Goal: Navigation & Orientation: Find specific page/section

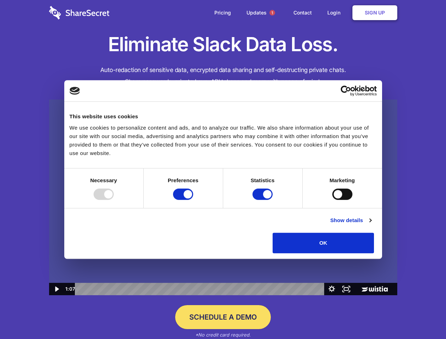
click at [223, 170] on img at bounding box center [223, 198] width 349 height 196
click at [114, 200] on div at bounding box center [104, 194] width 20 height 11
click at [193, 200] on input "Preferences" at bounding box center [183, 194] width 20 height 11
checkbox input "false"
click at [264, 200] on input "Statistics" at bounding box center [263, 194] width 20 height 11
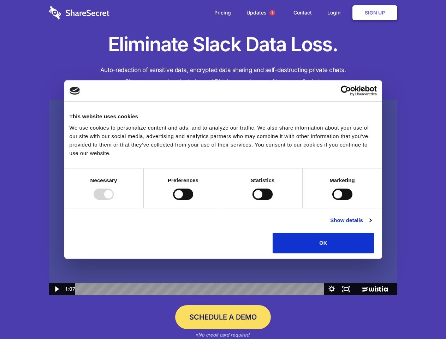
checkbox input "false"
click at [333, 200] on input "Marketing" at bounding box center [343, 194] width 20 height 11
checkbox input "true"
click at [371, 225] on link "Show details" at bounding box center [350, 220] width 41 height 8
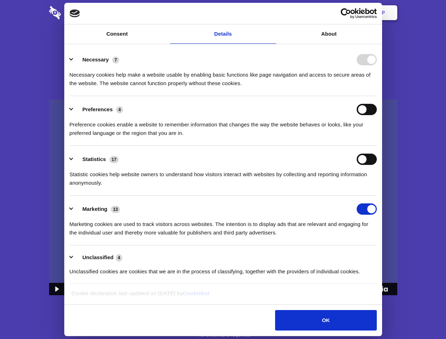
click at [377, 96] on li "Necessary 7 Necessary cookies help make a website usable by enabling basic func…" at bounding box center [224, 71] width 308 height 50
click at [272, 13] on span "1" at bounding box center [273, 13] width 6 height 6
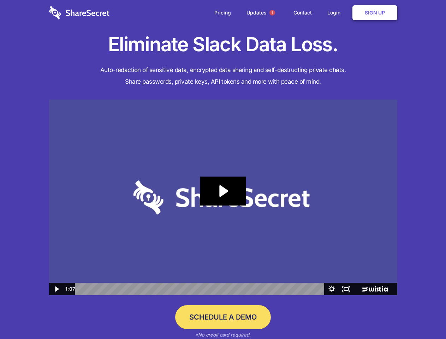
click at [223, 198] on icon "Play Video: Sharesecret Slack Extension" at bounding box center [222, 191] width 45 height 29
